Goal: Task Accomplishment & Management: Use online tool/utility

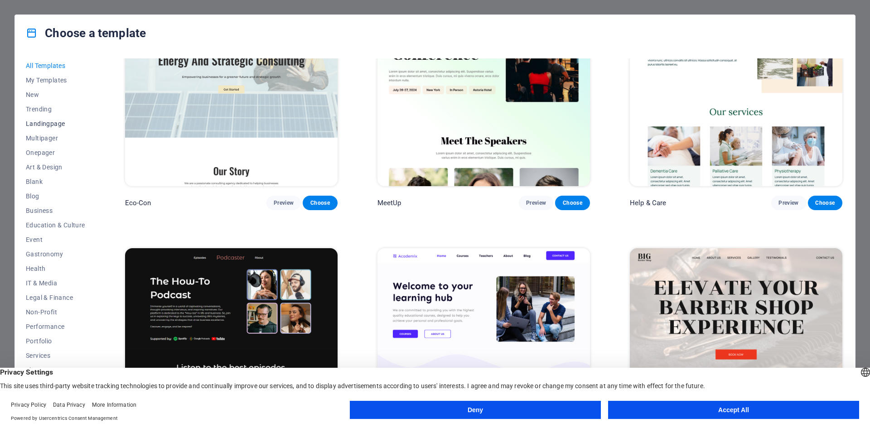
scroll to position [33, 0]
click at [49, 319] on span "Services" at bounding box center [55, 322] width 59 height 7
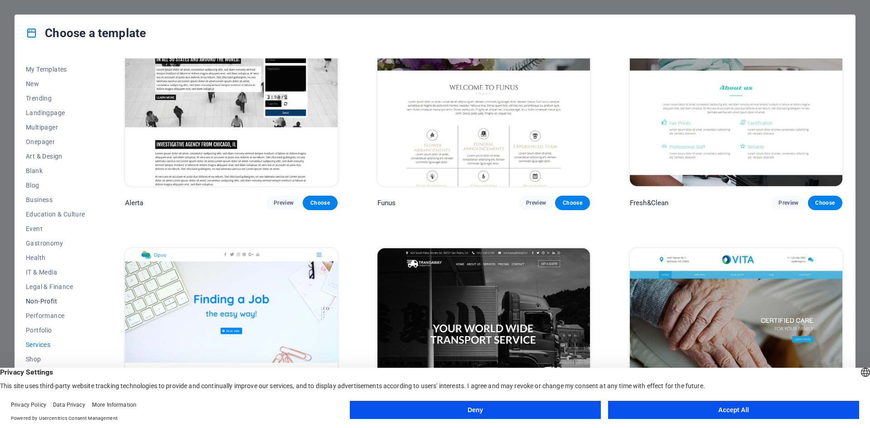
scroll to position [0, 0]
click at [43, 66] on span "All Templates" at bounding box center [55, 65] width 59 height 7
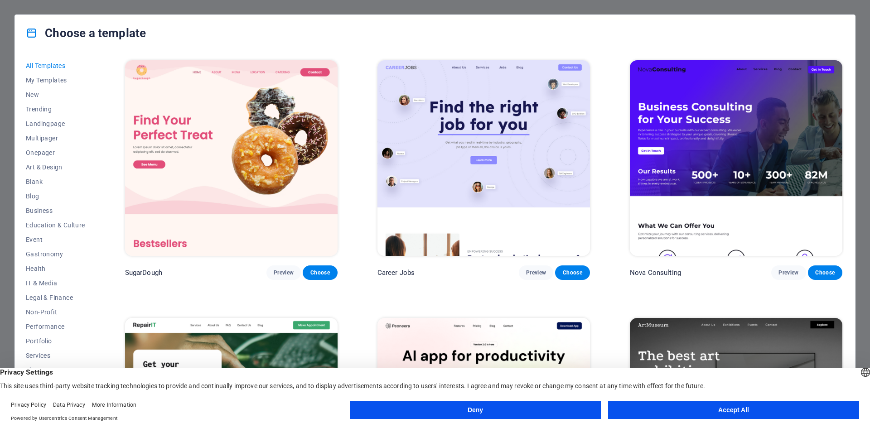
click at [735, 415] on button "Accept All" at bounding box center [733, 410] width 251 height 18
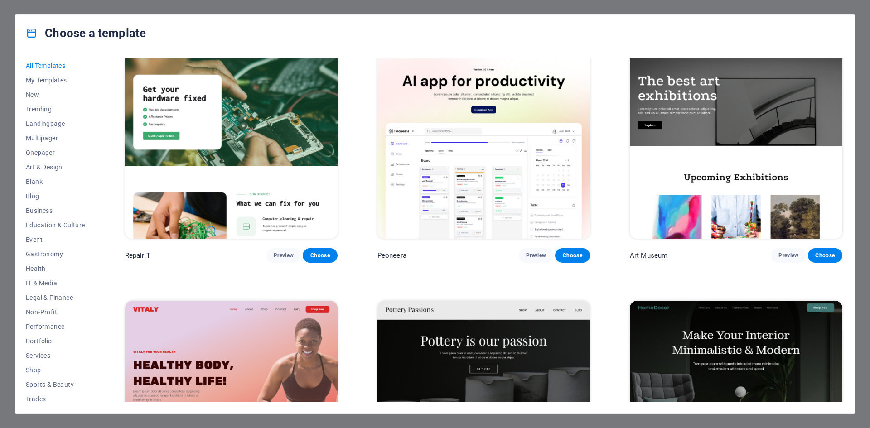
scroll to position [317, 0]
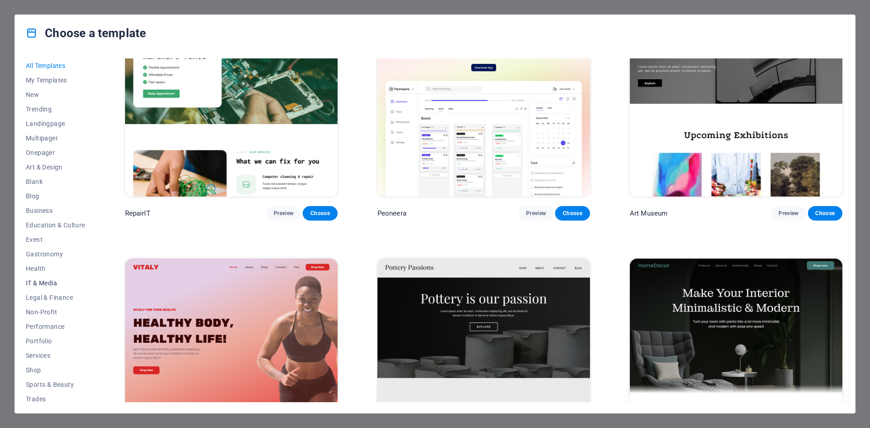
click at [37, 285] on span "IT & Media" at bounding box center [55, 283] width 59 height 7
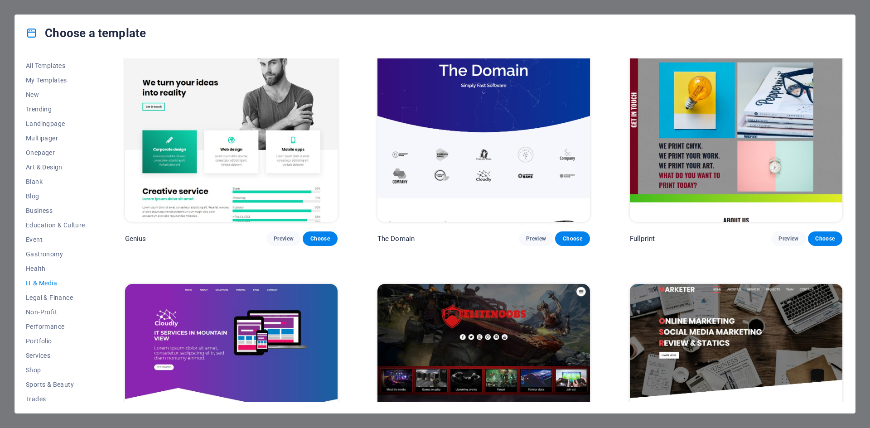
scroll to position [647, 0]
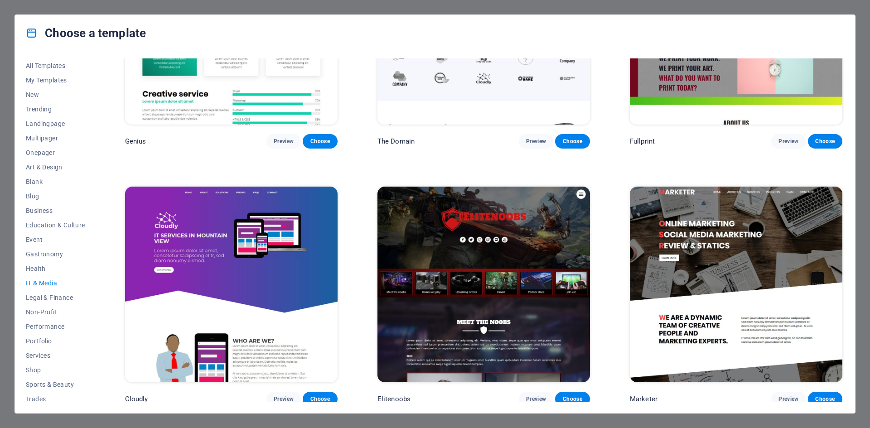
click at [864, 48] on div "Choose a template All Templates My Templates New Trending Landingpage Multipage…" at bounding box center [435, 214] width 870 height 428
click at [18, 5] on div "Choose a template All Templates My Templates New Trending Landingpage Multipage…" at bounding box center [435, 214] width 870 height 428
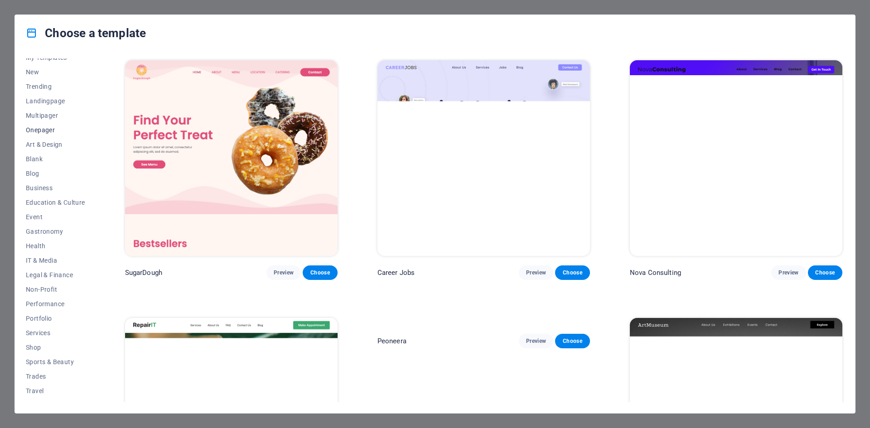
scroll to position [33, 0]
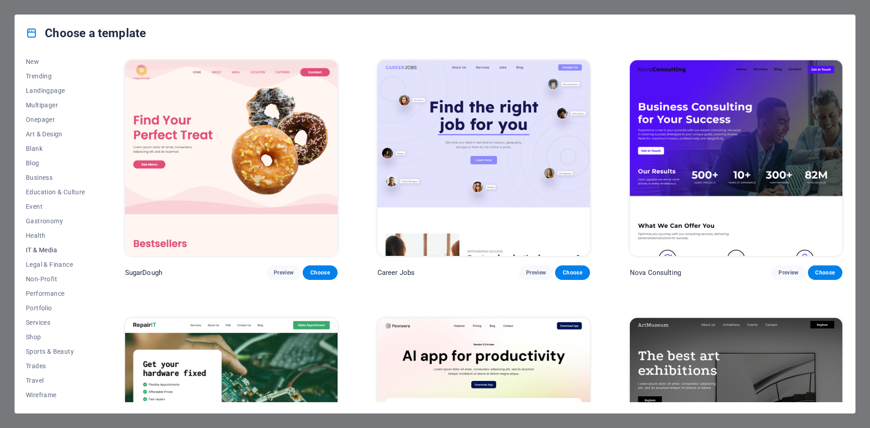
click at [47, 252] on span "IT & Media" at bounding box center [55, 249] width 59 height 7
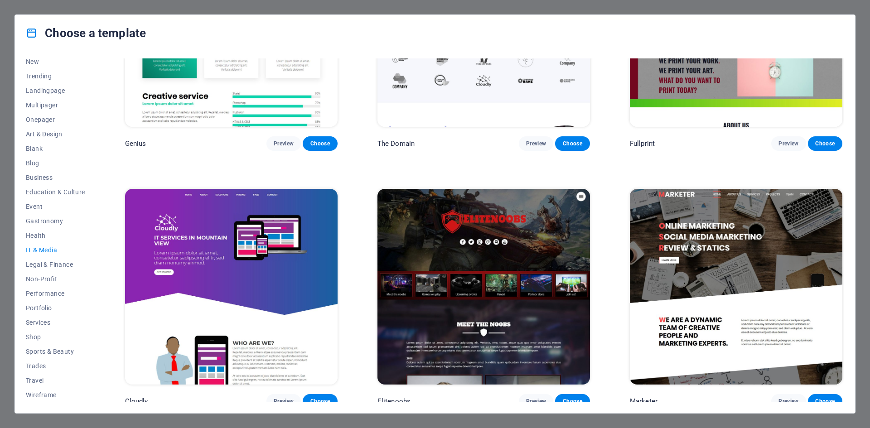
scroll to position [647, 0]
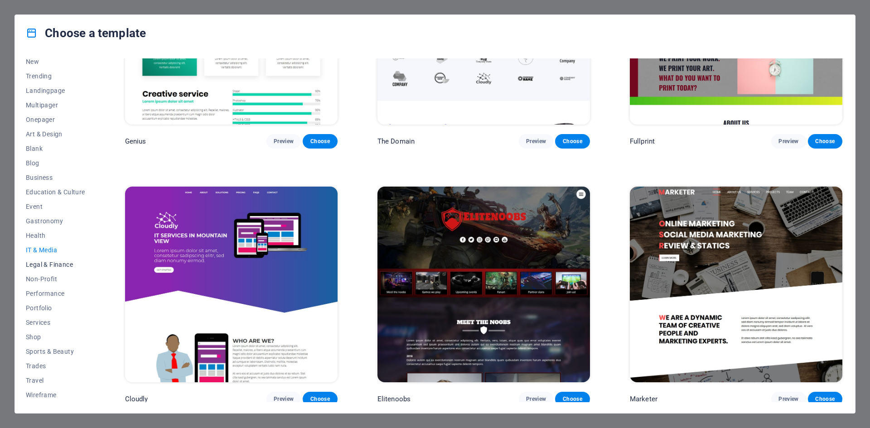
click at [58, 260] on button "Legal & Finance" at bounding box center [55, 264] width 59 height 14
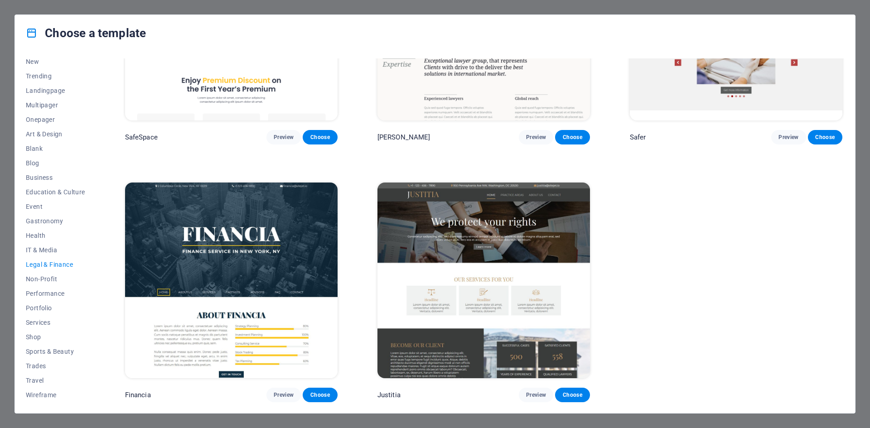
scroll to position [0, 0]
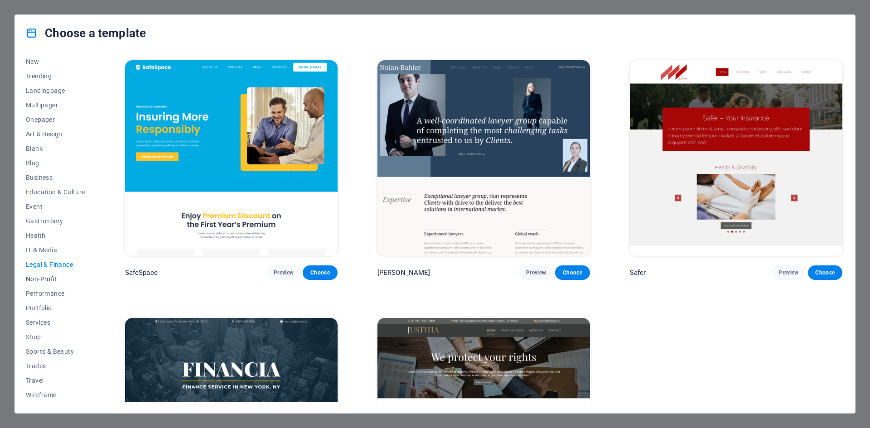
click at [46, 274] on button "Non-Profit" at bounding box center [55, 279] width 59 height 14
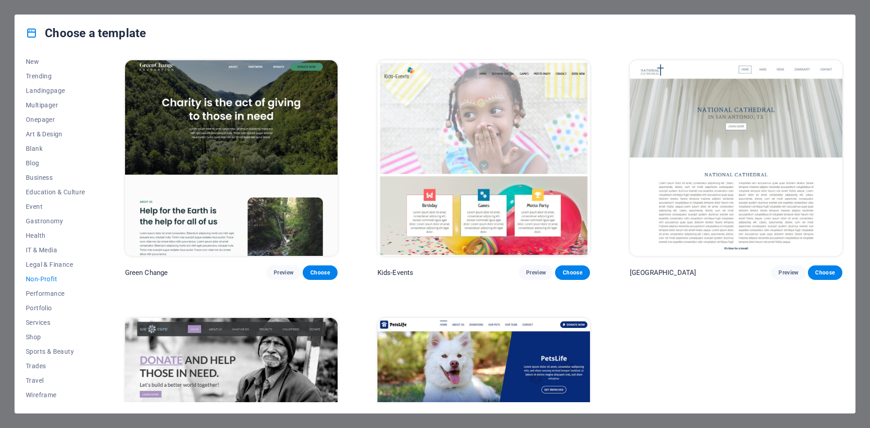
scroll to position [134, 0]
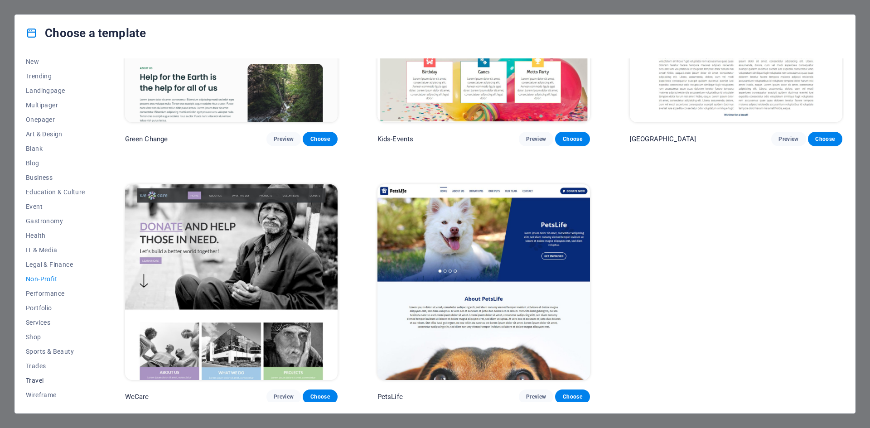
click at [41, 375] on button "Travel" at bounding box center [55, 380] width 59 height 14
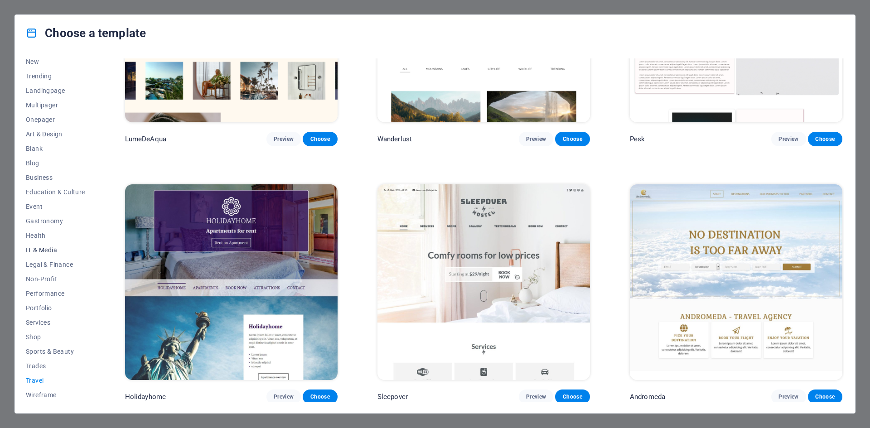
scroll to position [0, 0]
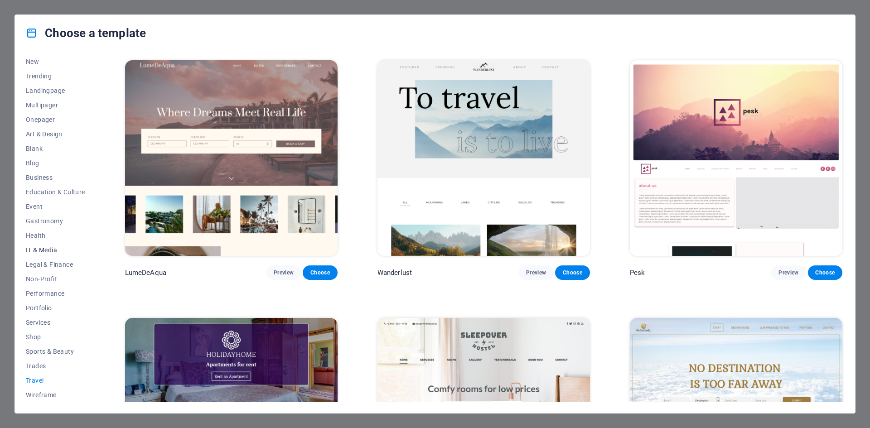
click at [50, 250] on span "IT & Media" at bounding box center [55, 249] width 59 height 7
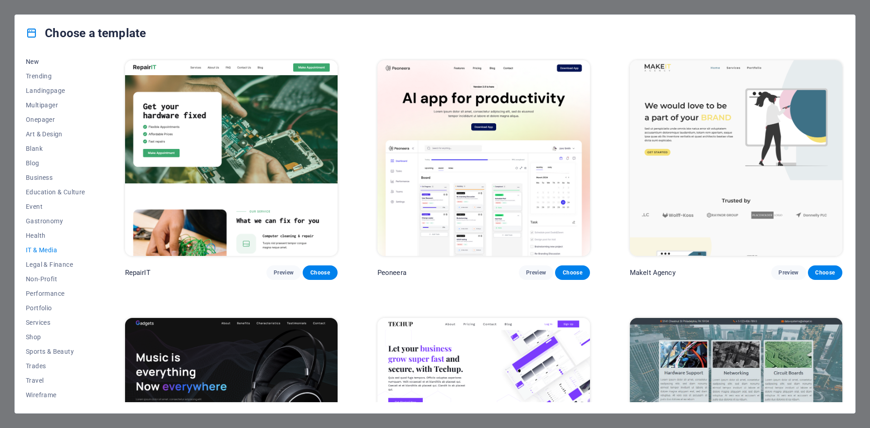
click at [31, 58] on span "New" at bounding box center [55, 61] width 59 height 7
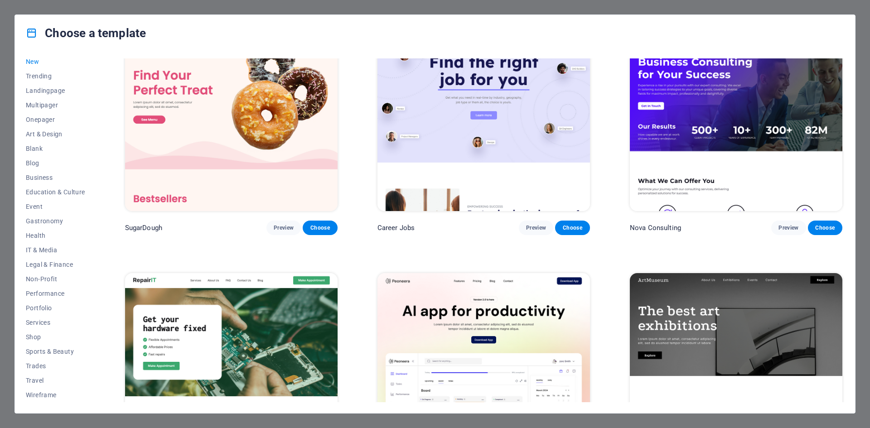
scroll to position [45, 0]
click at [47, 246] on span "IT & Media" at bounding box center [55, 249] width 59 height 7
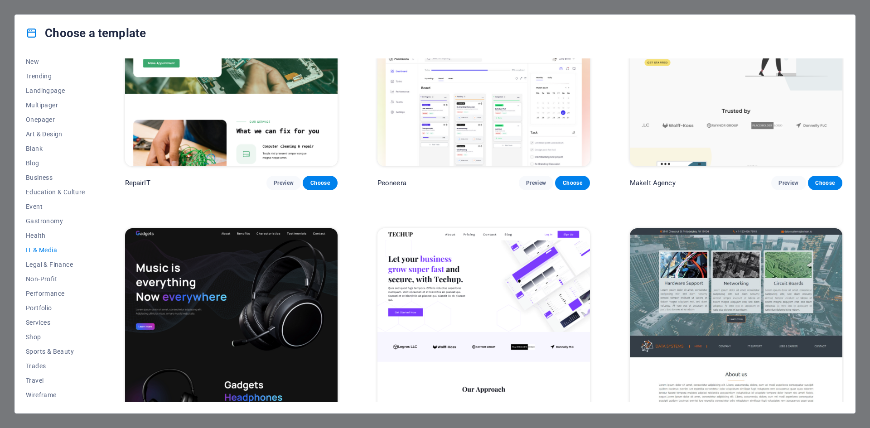
scroll to position [91, 0]
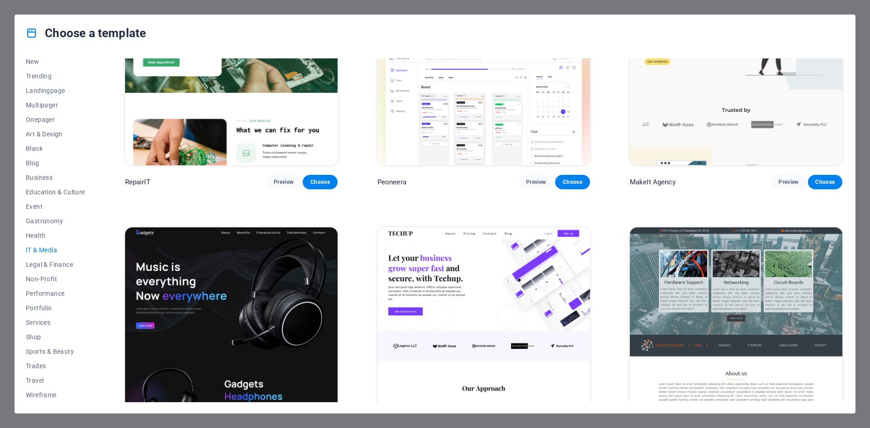
click at [686, 279] on img at bounding box center [736, 325] width 212 height 196
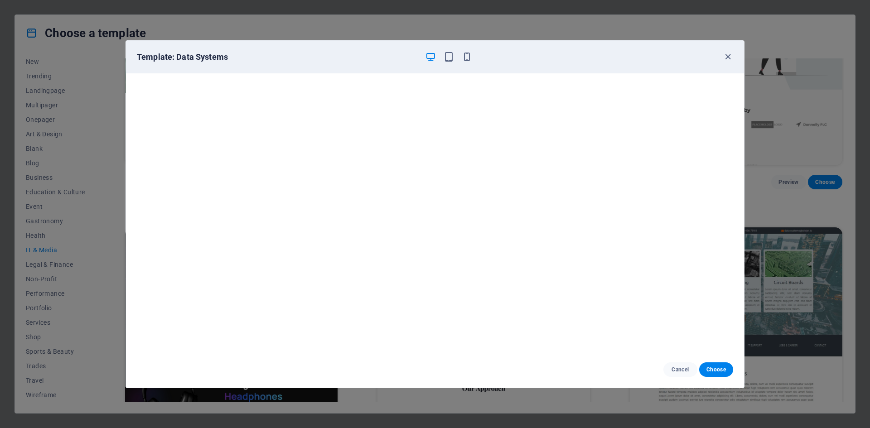
scroll to position [2, 0]
click at [719, 367] on span "Choose" at bounding box center [715, 369] width 19 height 7
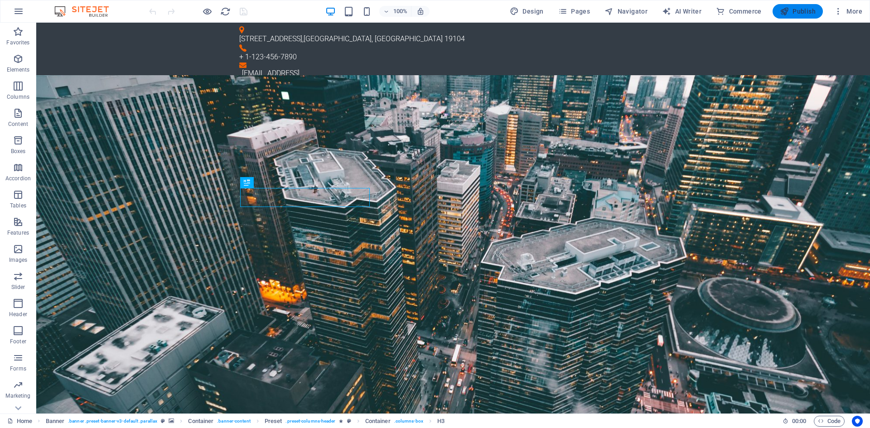
click at [805, 13] on span "Publish" at bounding box center [798, 11] width 36 height 9
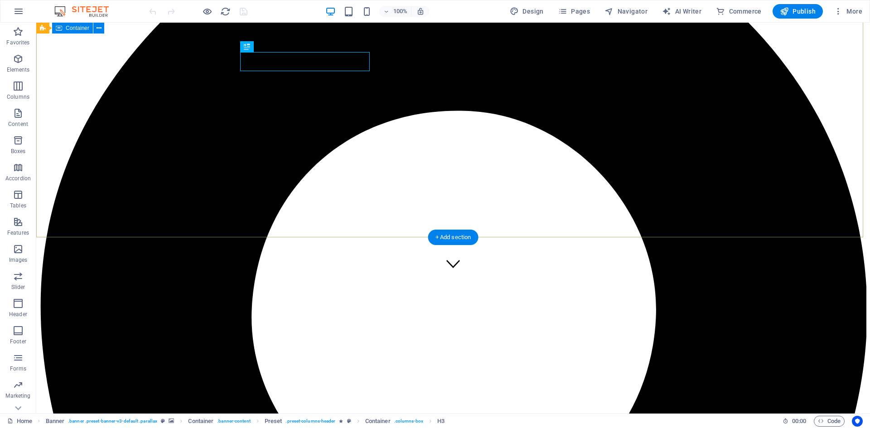
scroll to position [136, 0]
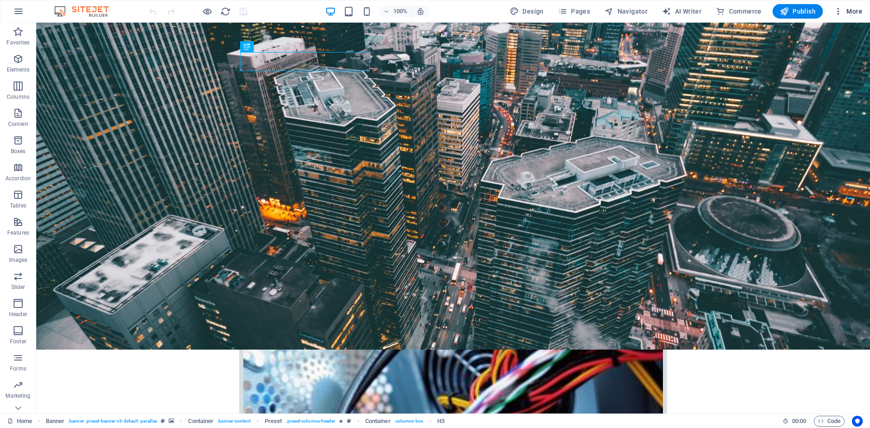
click at [839, 11] on icon "button" at bounding box center [838, 11] width 9 height 9
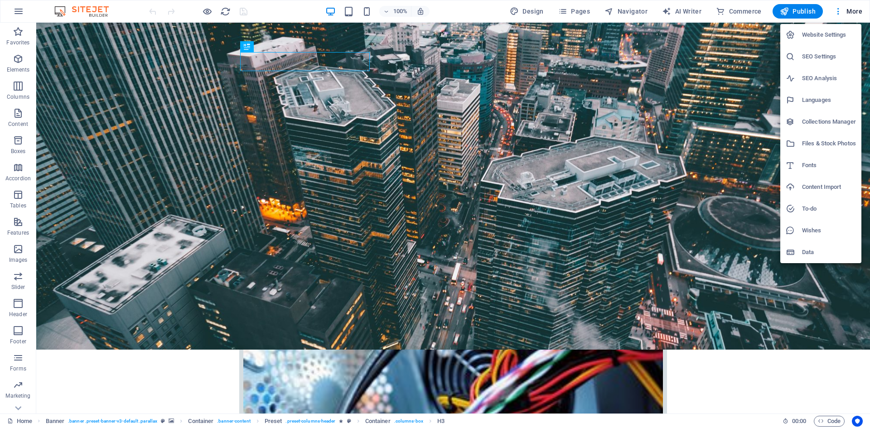
click at [71, 333] on div at bounding box center [435, 214] width 870 height 428
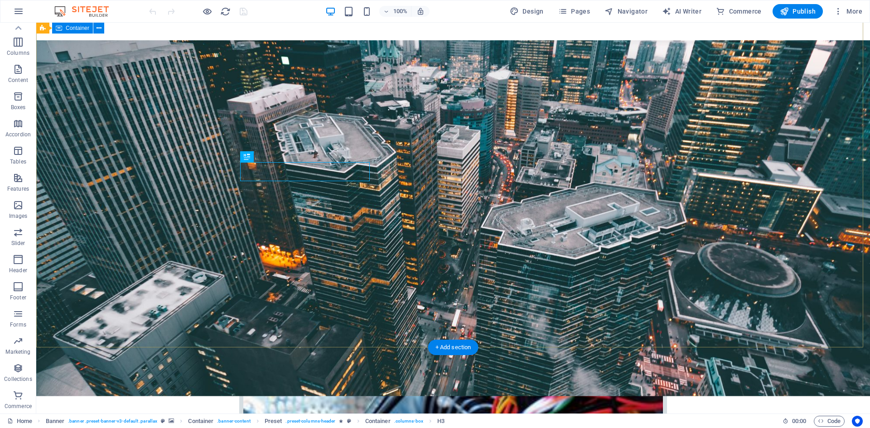
scroll to position [0, 0]
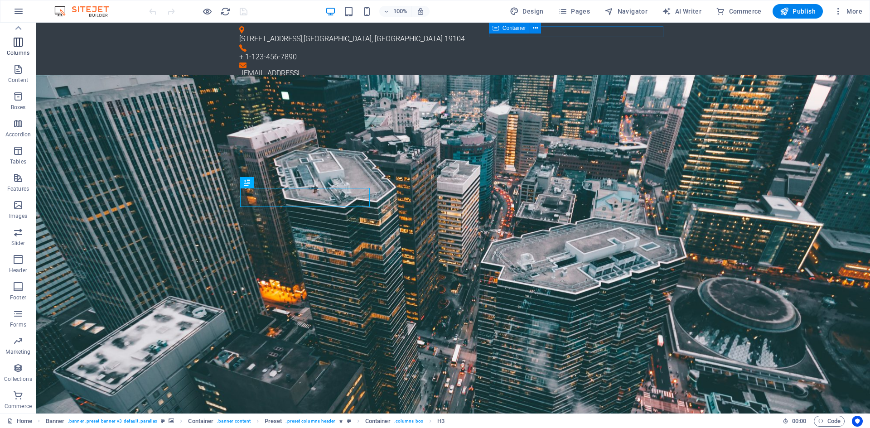
click at [14, 52] on p "Columns" at bounding box center [18, 52] width 23 height 7
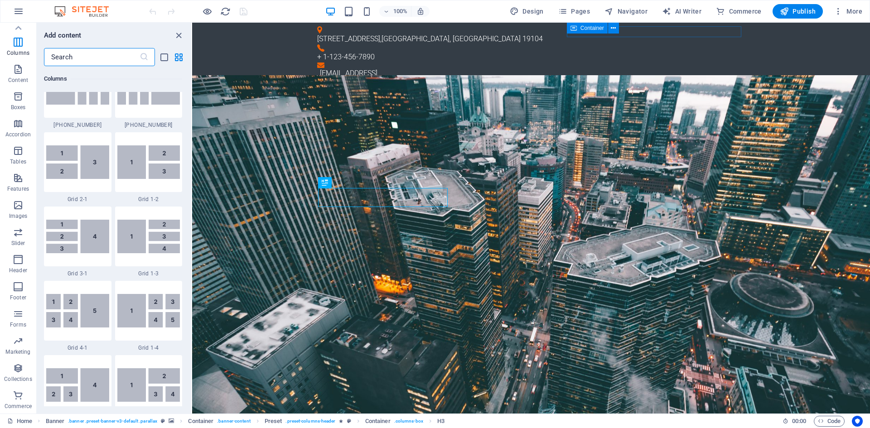
scroll to position [1083, 0]
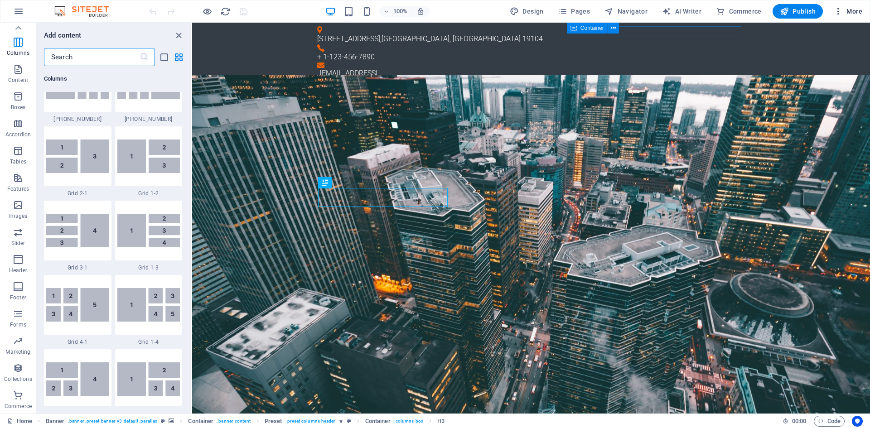
click at [840, 13] on icon "button" at bounding box center [838, 11] width 9 height 9
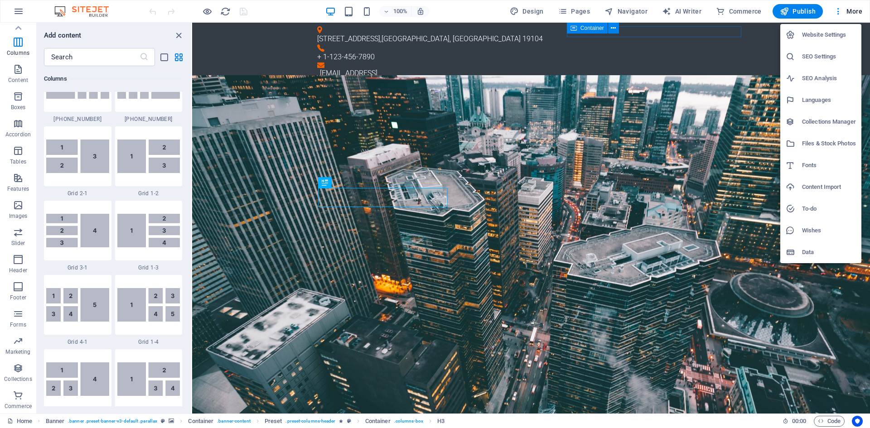
click at [446, 8] on div at bounding box center [435, 214] width 870 height 428
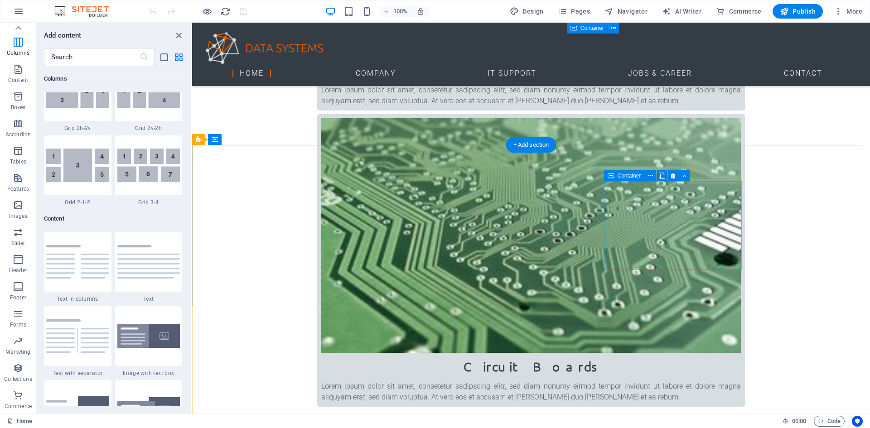
scroll to position [884, 0]
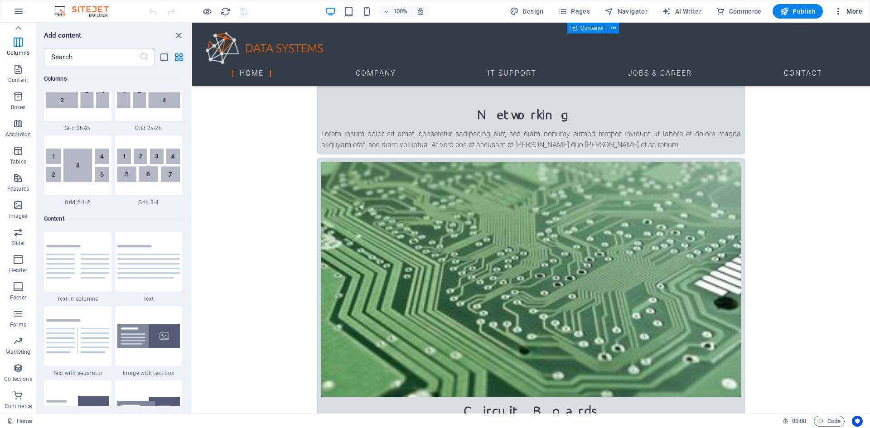
click at [840, 9] on icon "button" at bounding box center [838, 11] width 9 height 9
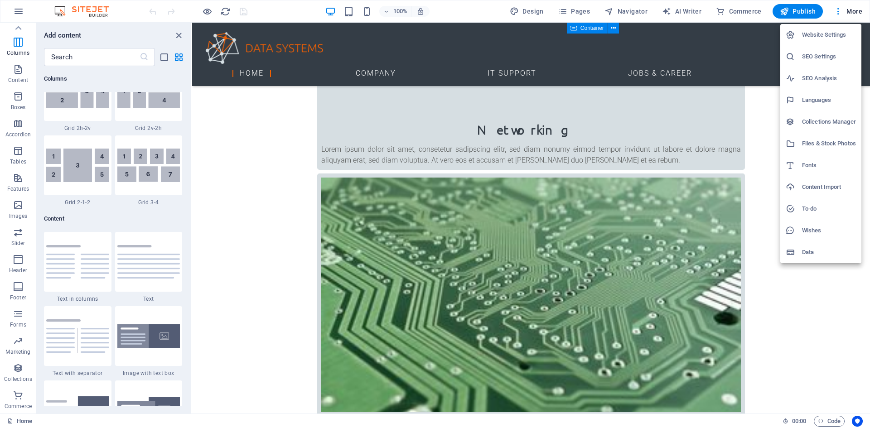
scroll to position [868, 0]
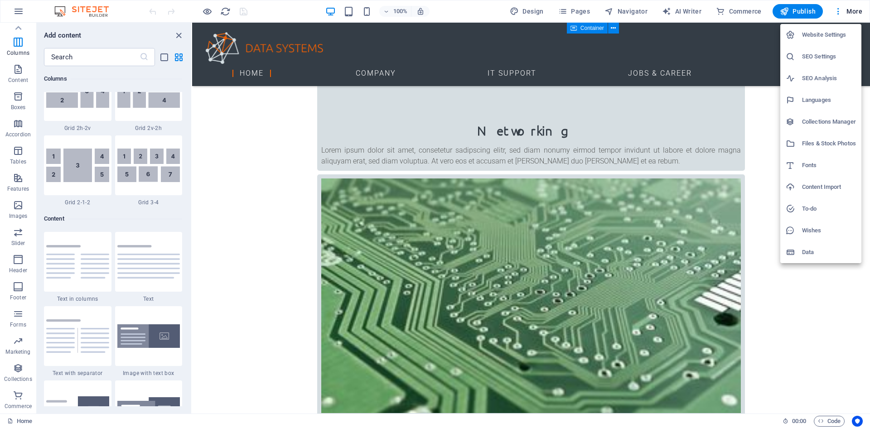
click at [208, 8] on div at bounding box center [435, 214] width 870 height 428
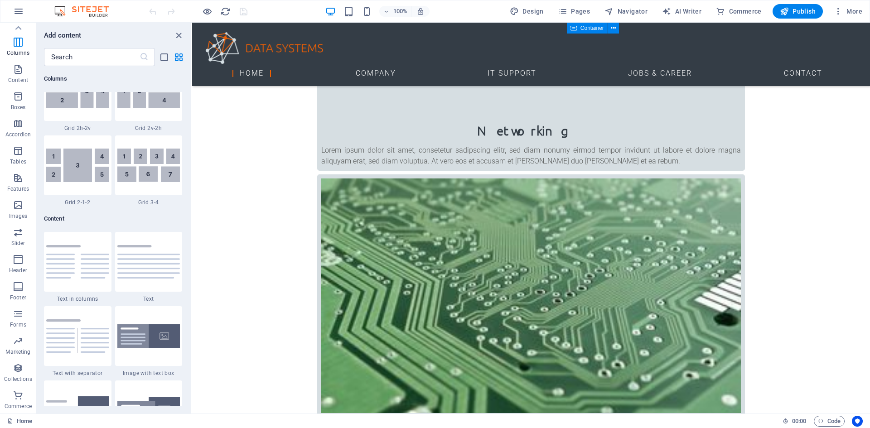
click at [203, 12] on icon "button" at bounding box center [207, 11] width 10 height 10
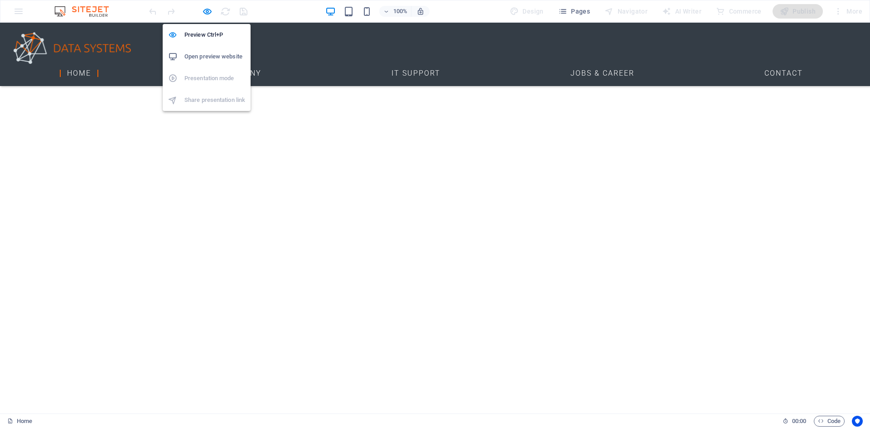
click at [239, 60] on h6 "Open preview website" at bounding box center [214, 56] width 61 height 11
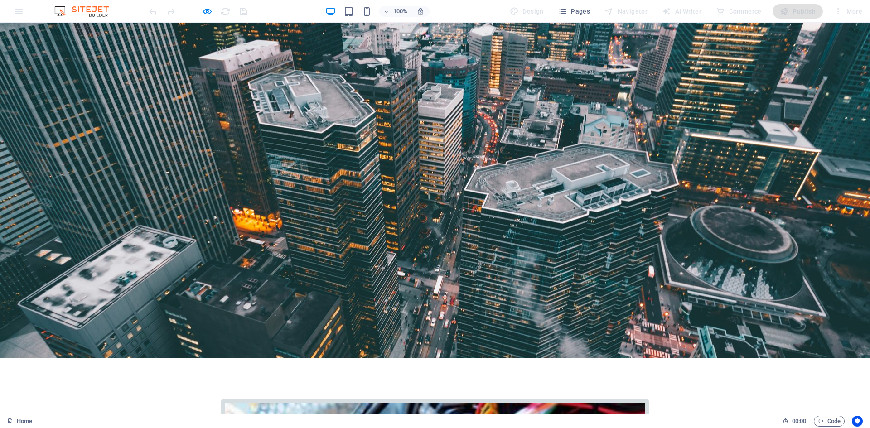
scroll to position [0, 0]
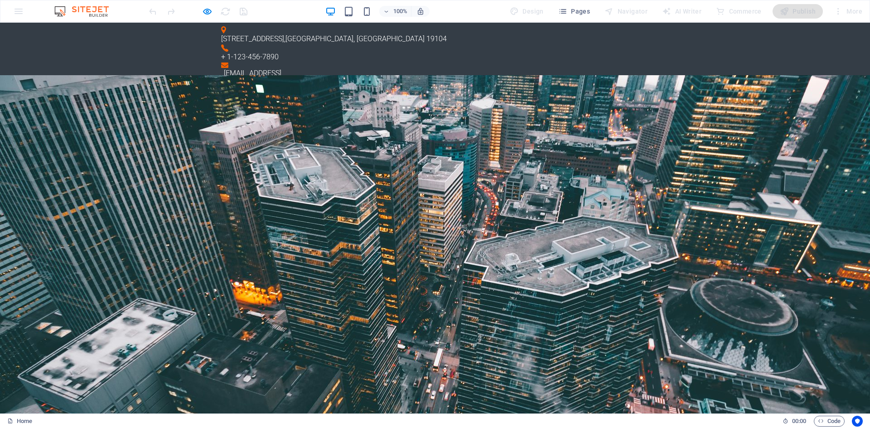
drag, startPoint x: 847, startPoint y: 7, endPoint x: 656, endPoint y: 6, distance: 191.2
click at [847, 6] on div "More" at bounding box center [848, 11] width 36 height 14
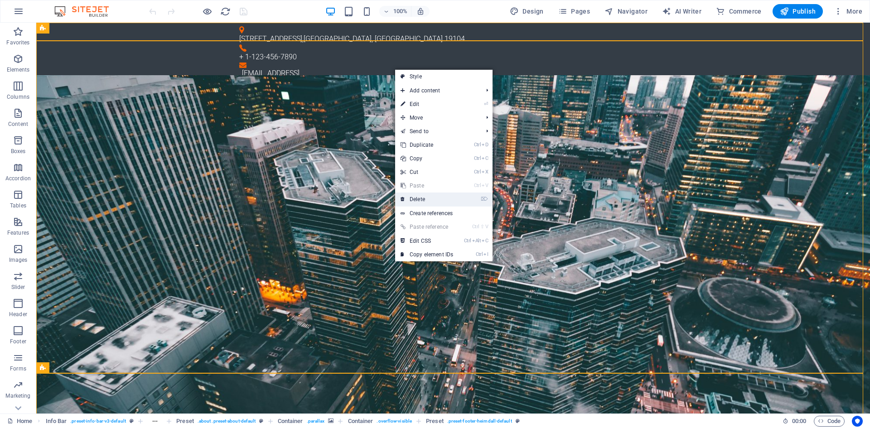
click at [430, 199] on link "⌦ Delete" at bounding box center [426, 200] width 63 height 14
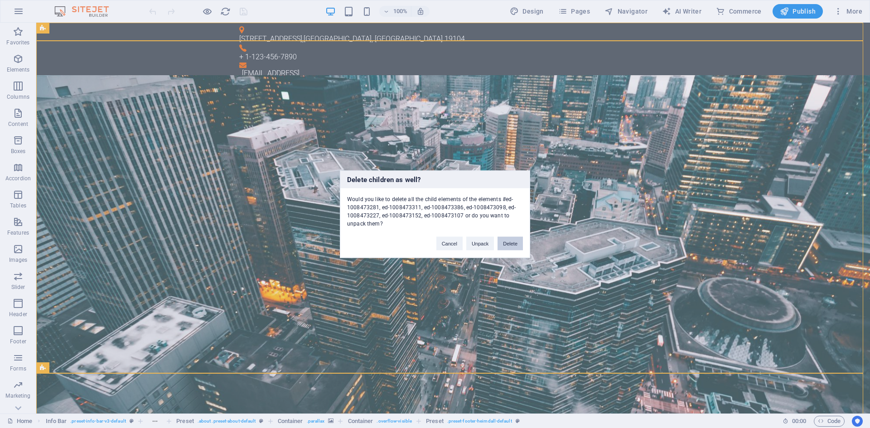
click at [512, 241] on button "Delete" at bounding box center [509, 243] width 25 height 14
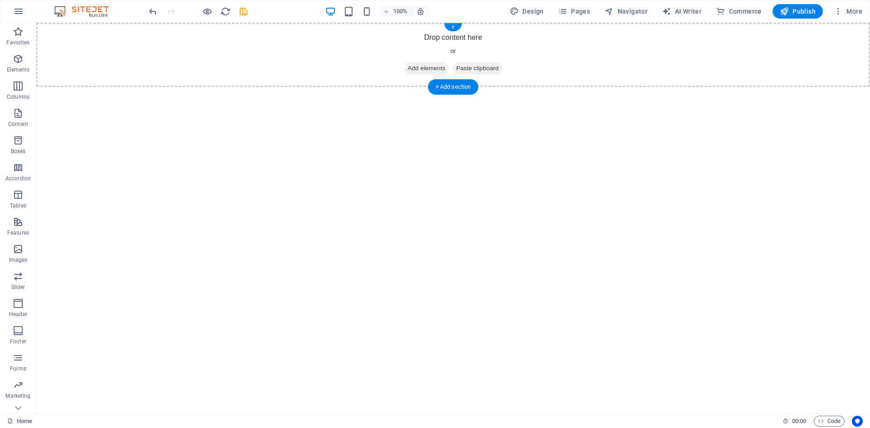
click at [460, 39] on div "Drop content here or Add elements Paste clipboard" at bounding box center [453, 55] width 834 height 64
click at [145, 46] on div "Drop content here or Add elements Paste clipboard" at bounding box center [453, 55] width 834 height 64
click at [413, 87] on html "Skip to main content Drop content here or Add elements Paste clipboard" at bounding box center [453, 55] width 834 height 64
drag, startPoint x: 420, startPoint y: 241, endPoint x: 466, endPoint y: 161, distance: 92.2
click at [424, 87] on html "Skip to main content Drop content here or Add elements Paste clipboard" at bounding box center [453, 55] width 834 height 64
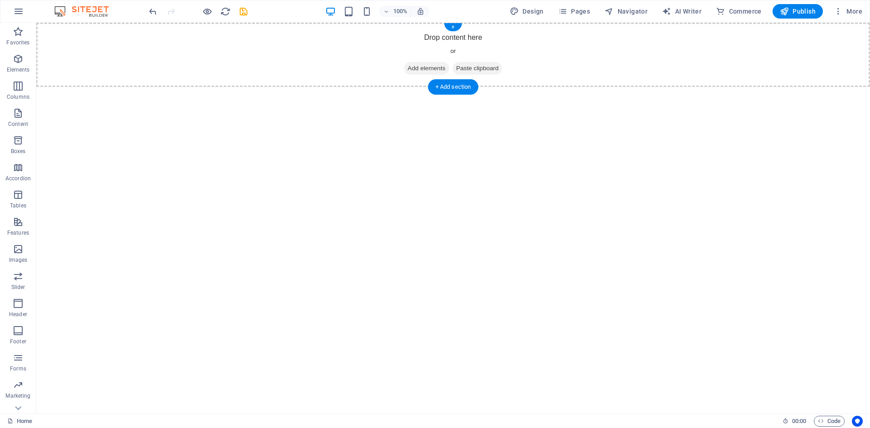
click at [566, 53] on div "Drop content here or Add elements Paste clipboard" at bounding box center [453, 55] width 834 height 64
click at [413, 36] on div "Drop content here or Add elements Paste clipboard" at bounding box center [453, 55] width 834 height 64
click at [457, 36] on div "Drop content here or Add elements Paste clipboard" at bounding box center [453, 55] width 834 height 64
click at [452, 34] on div "Drop content here or Add elements Paste clipboard" at bounding box center [453, 55] width 834 height 64
click at [496, 70] on span "Paste clipboard" at bounding box center [478, 68] width 50 height 13
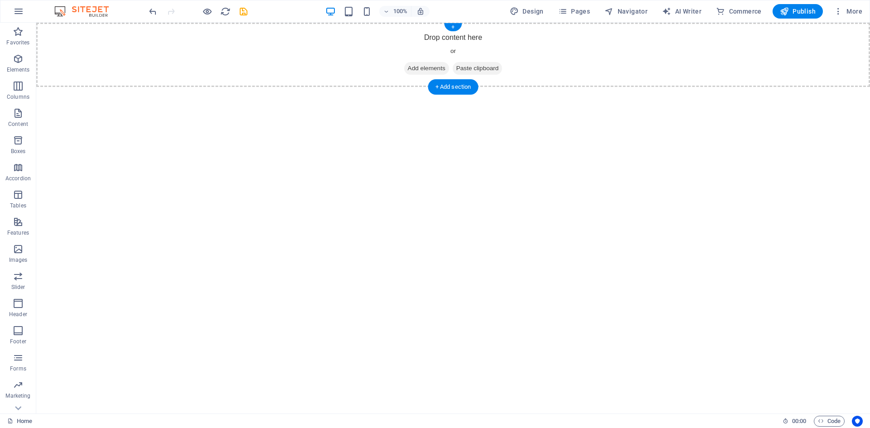
click at [413, 67] on span "Add elements" at bounding box center [426, 68] width 45 height 13
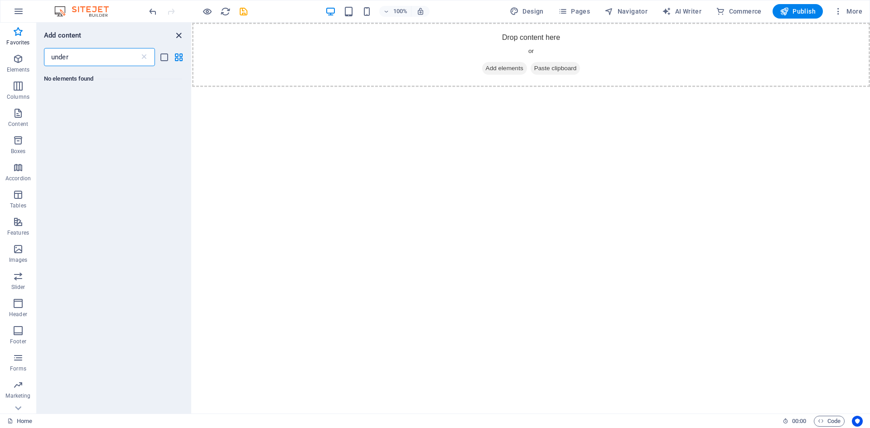
type input "under"
click at [180, 35] on icon "close panel" at bounding box center [179, 35] width 10 height 10
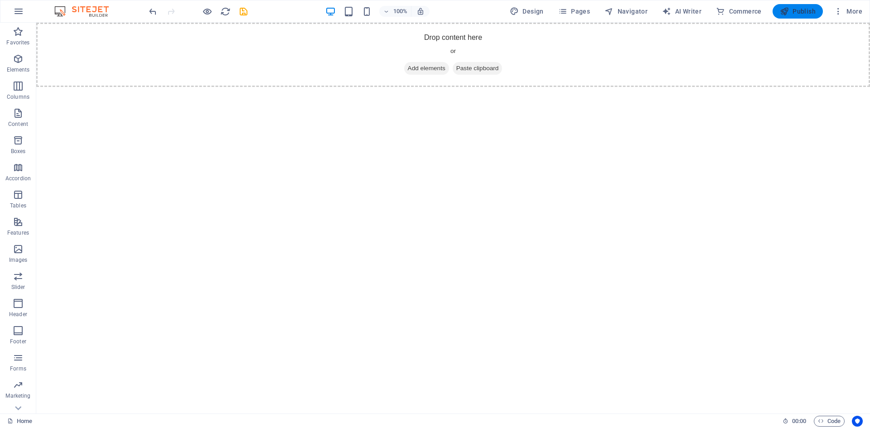
click at [799, 15] on span "Publish" at bounding box center [798, 11] width 36 height 9
click at [535, 14] on span "Design" at bounding box center [527, 11] width 34 height 9
select select "px"
select select "300"
select select "px"
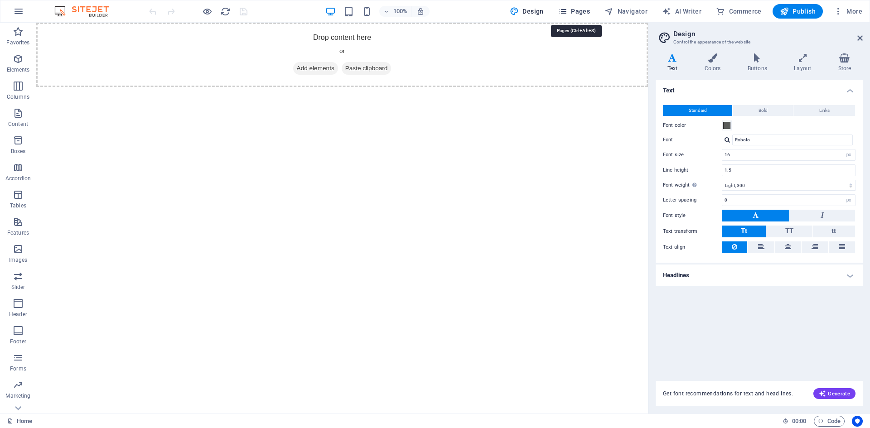
click at [581, 12] on span "Pages" at bounding box center [574, 11] width 32 height 9
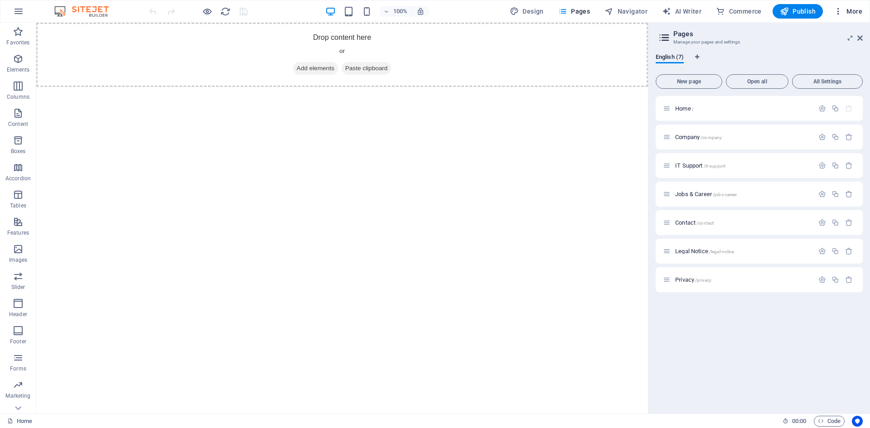
click at [838, 10] on icon "button" at bounding box center [838, 11] width 9 height 9
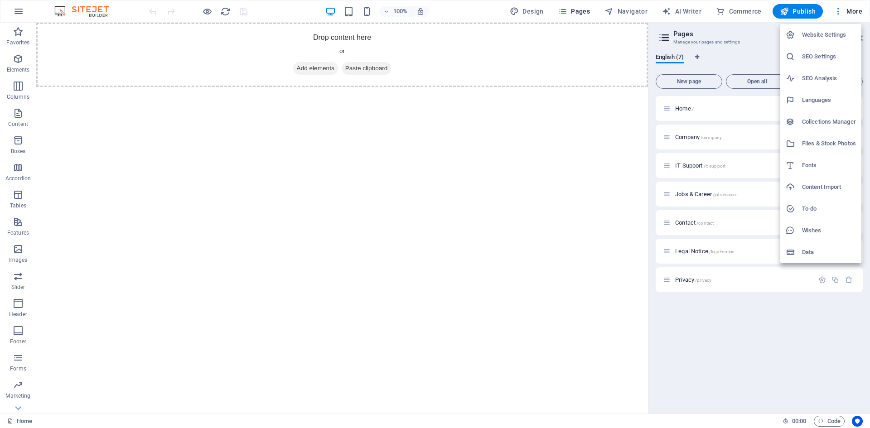
click at [589, 211] on div at bounding box center [435, 214] width 870 height 428
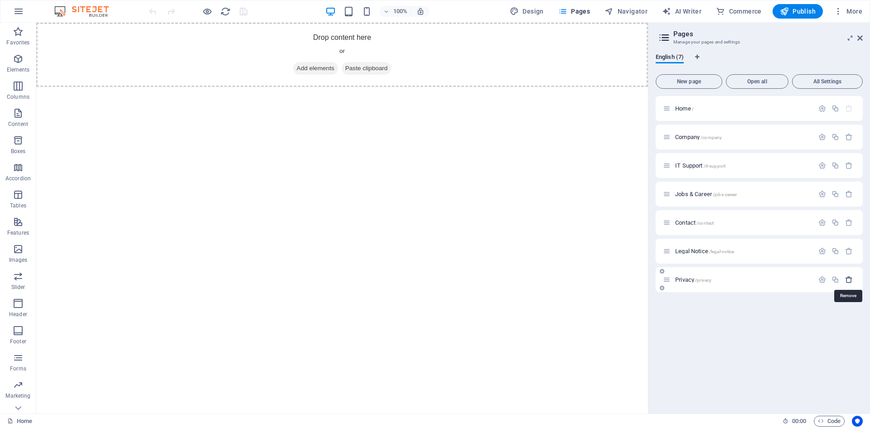
click at [850, 283] on icon "button" at bounding box center [849, 280] width 8 height 8
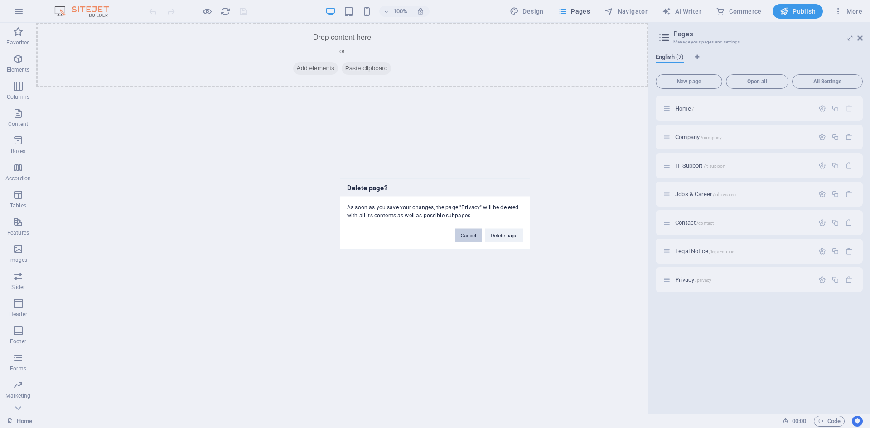
drag, startPoint x: 478, startPoint y: 233, endPoint x: 203, endPoint y: 167, distance: 282.4
click at [478, 233] on button "Cancel" at bounding box center [468, 235] width 26 height 14
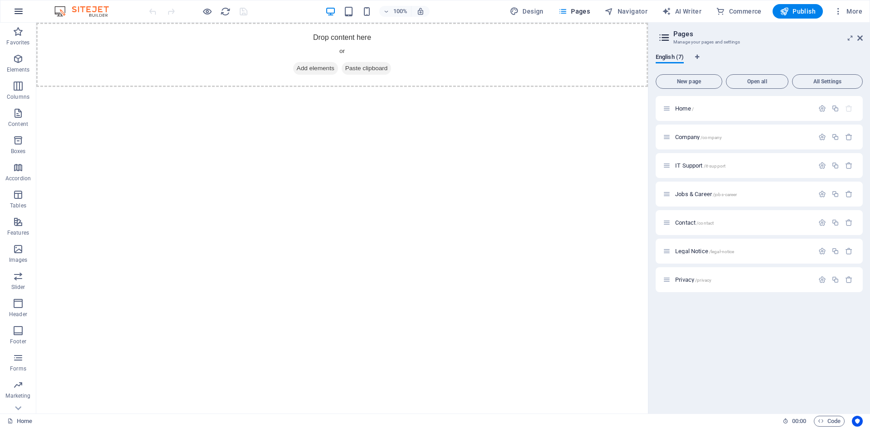
click at [19, 10] on icon "button" at bounding box center [18, 11] width 11 height 11
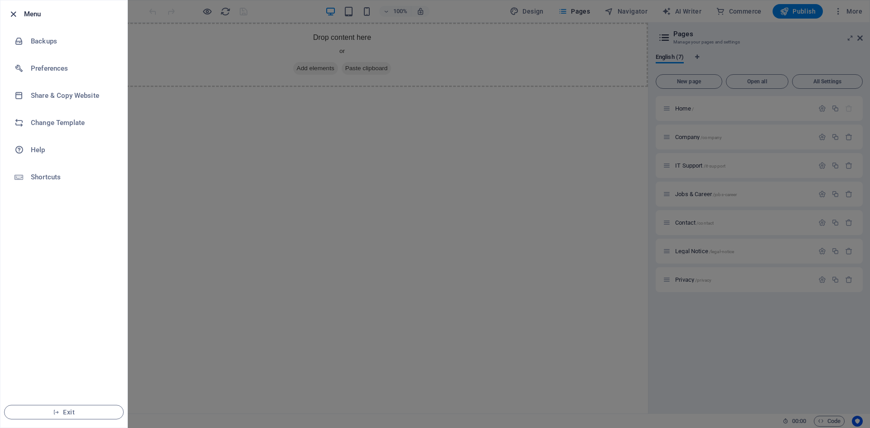
click at [10, 15] on icon "button" at bounding box center [13, 14] width 10 height 10
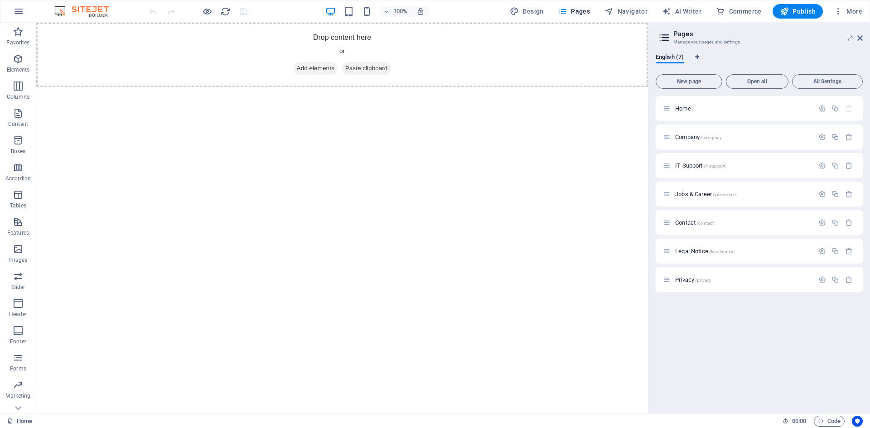
click at [830, 11] on div "Design Pages Navigator AI Writer Commerce Publish More" at bounding box center [686, 11] width 360 height 14
click at [844, 10] on span "More" at bounding box center [848, 11] width 29 height 9
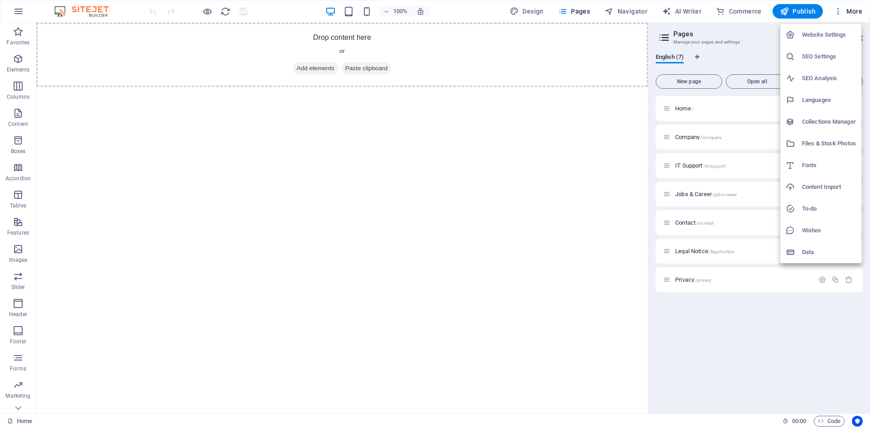
click at [479, 193] on div at bounding box center [435, 214] width 870 height 428
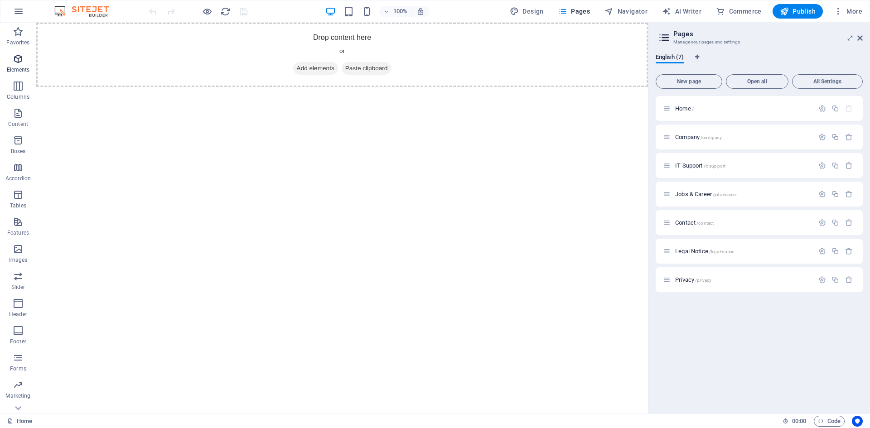
click at [13, 56] on icon "button" at bounding box center [18, 58] width 11 height 11
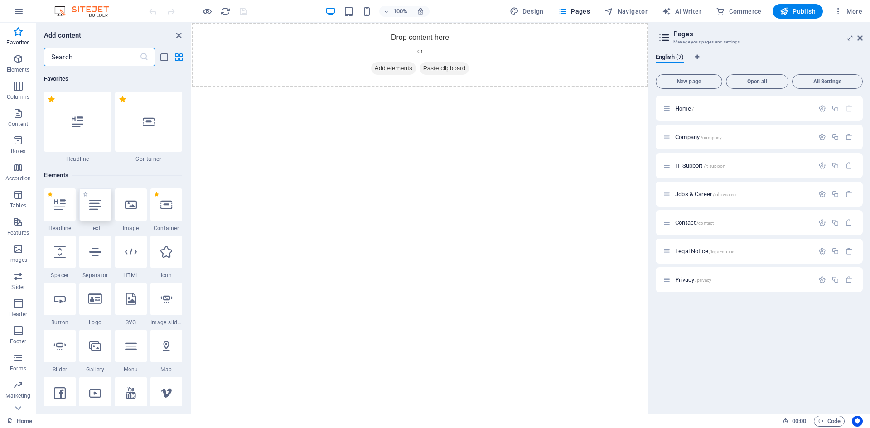
click at [103, 220] on div at bounding box center [95, 204] width 32 height 33
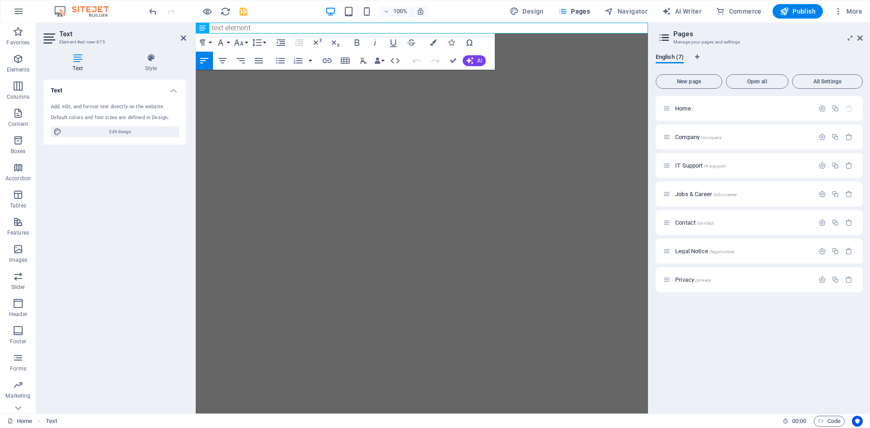
click at [384, 34] on html "Skip to main content New text element" at bounding box center [422, 28] width 452 height 11
click at [249, 30] on p "New text element" at bounding box center [422, 28] width 452 height 11
click at [292, 34] on html "Skip to main content New text element" at bounding box center [422, 28] width 452 height 11
click at [277, 30] on p "New text element" at bounding box center [422, 28] width 452 height 11
drag, startPoint x: 273, startPoint y: 32, endPoint x: 149, endPoint y: 31, distance: 124.1
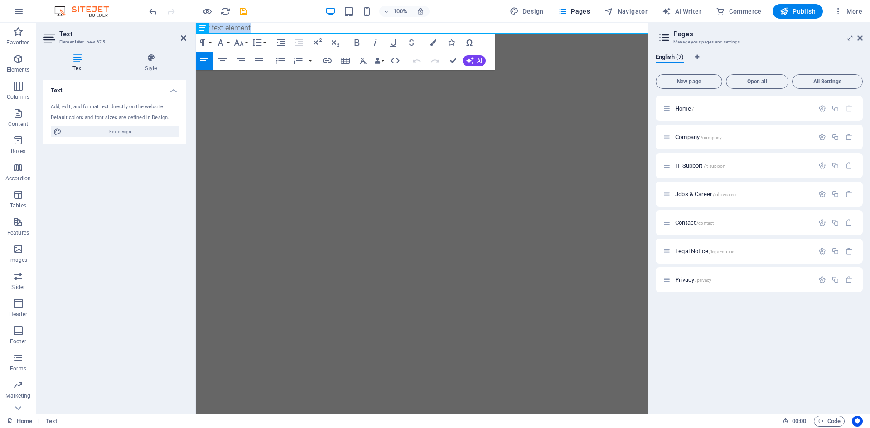
click at [196, 31] on html "Skip to main content New text element" at bounding box center [422, 28] width 452 height 11
click at [217, 28] on span "Text" at bounding box center [214, 27] width 10 height 5
click at [265, 24] on p "site" at bounding box center [422, 28] width 452 height 11
click at [261, 27] on p "site" at bounding box center [422, 28] width 452 height 11
click at [258, 28] on p "site" at bounding box center [422, 28] width 452 height 11
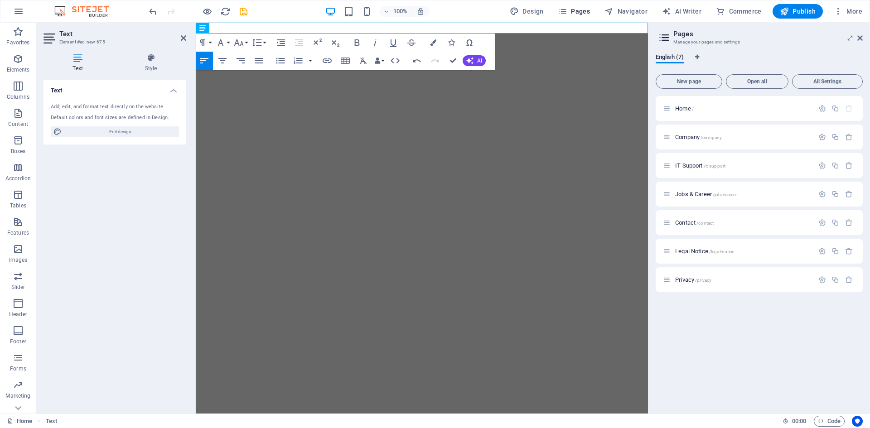
click at [270, 34] on html "Skip to main content site" at bounding box center [422, 28] width 452 height 11
drag, startPoint x: 508, startPoint y: 121, endPoint x: 453, endPoint y: 132, distance: 56.2
click at [464, 34] on html "Skip to main content site" at bounding box center [422, 28] width 452 height 11
click at [264, 25] on p "site" at bounding box center [422, 28] width 452 height 11
click at [264, 26] on p "site" at bounding box center [422, 28] width 452 height 11
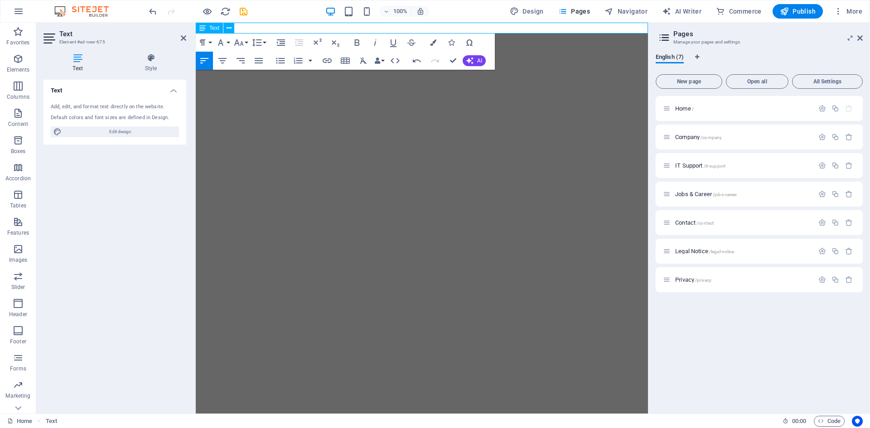
click at [263, 28] on p "site" at bounding box center [422, 28] width 452 height 11
click at [125, 130] on span "Edit design" at bounding box center [120, 131] width 112 height 11
select select "px"
select select "300"
select select "px"
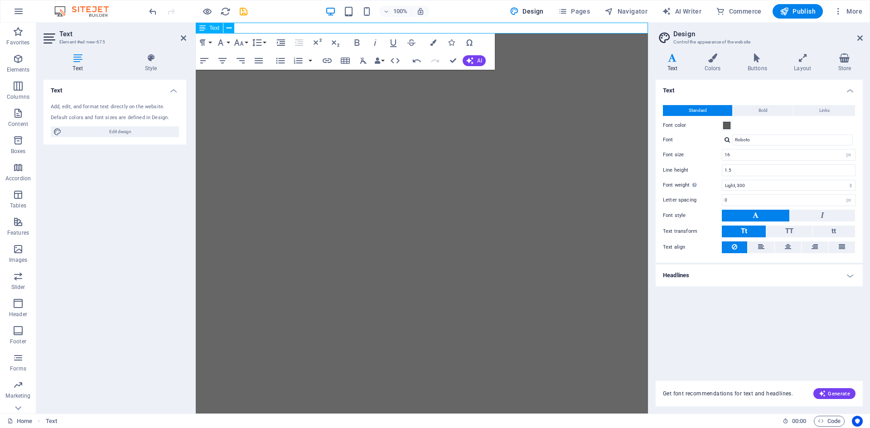
click at [243, 30] on p "site u" at bounding box center [422, 28] width 452 height 11
click at [787, 10] on icon "button" at bounding box center [784, 11] width 9 height 9
